Goal: Task Accomplishment & Management: Manage account settings

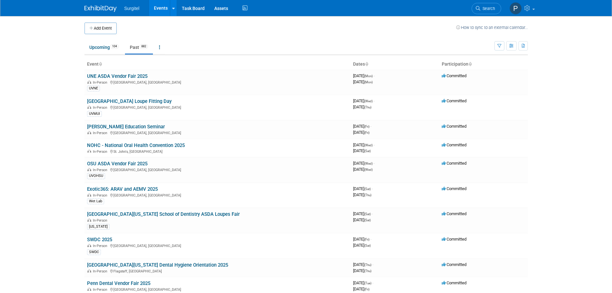
click at [134, 49] on link "Past 882" at bounding box center [139, 47] width 28 height 12
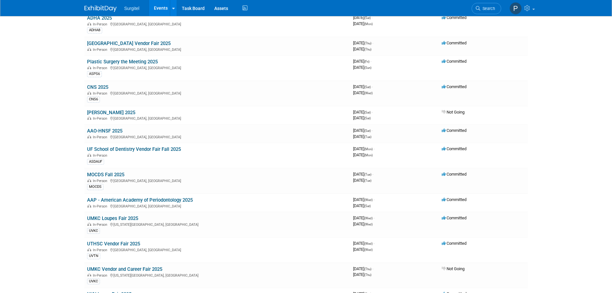
scroll to position [739, 0]
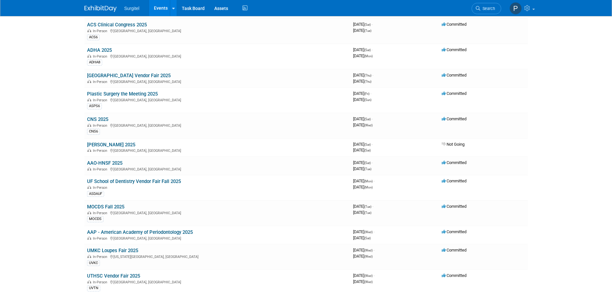
click at [112, 161] on link "AAO-HNSF 2025" at bounding box center [104, 163] width 35 height 6
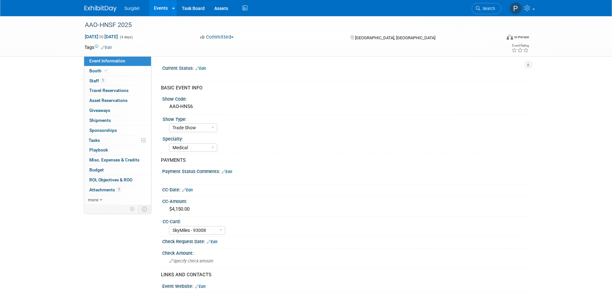
select select "Trade Show"
select select "Medical"
select select "SkyMiles - 93008"
select select "No"
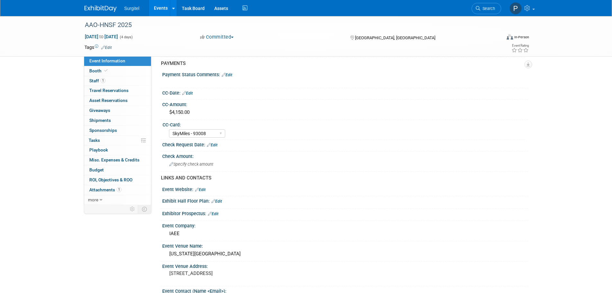
scroll to position [96, 0]
click at [96, 82] on span "Staff 1" at bounding box center [97, 80] width 16 height 5
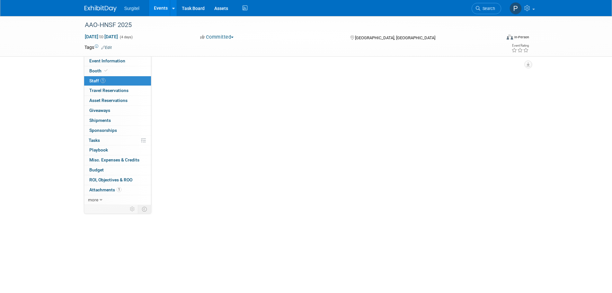
scroll to position [0, 0]
